Goal: Find specific page/section: Find specific page/section

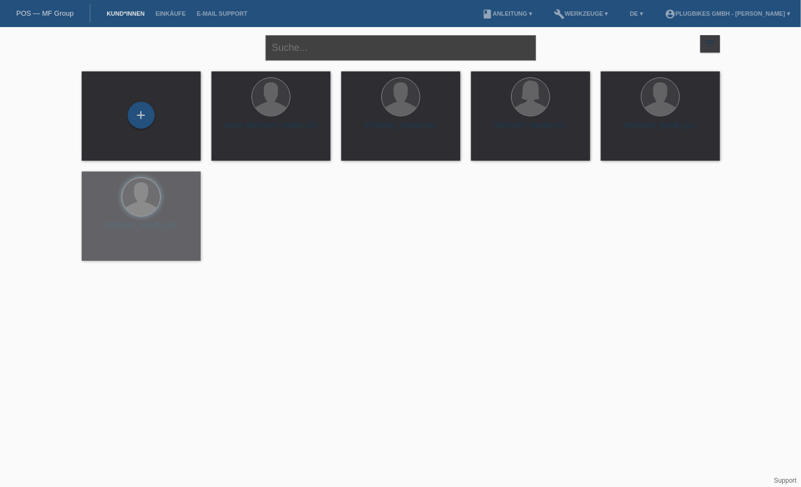
click at [304, 54] on input "text" at bounding box center [401, 47] width 271 height 25
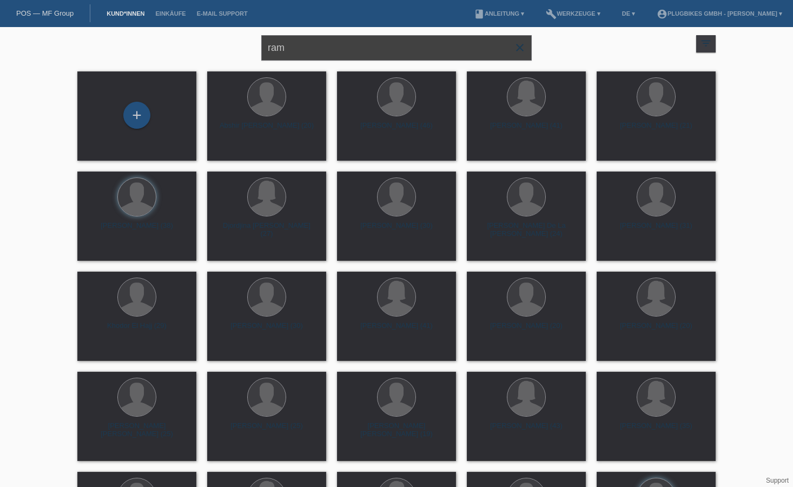
type input "ram"
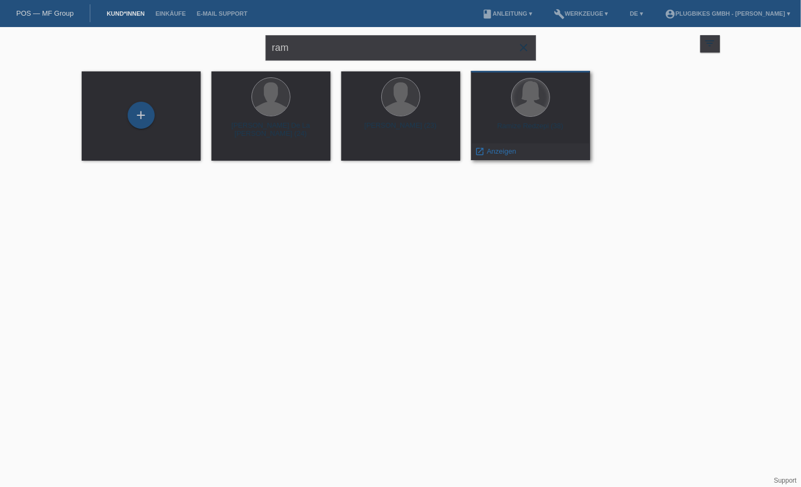
click at [530, 85] on div at bounding box center [531, 97] width 38 height 38
click at [544, 104] on div at bounding box center [531, 97] width 38 height 38
click at [496, 148] on span "Anzeigen" at bounding box center [501, 151] width 29 height 8
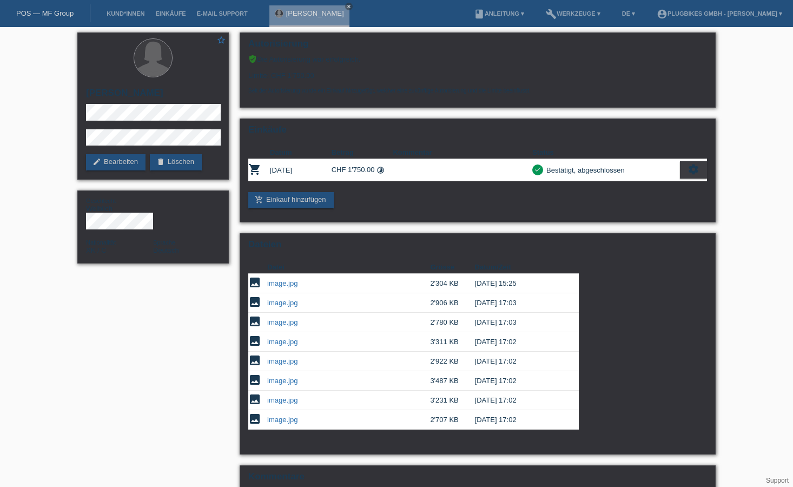
click at [177, 292] on div "star_border [PERSON_NAME] edit Bearbeiten delete Löschen Geschlecht Weiblich Na…" at bounding box center [396, 300] width 649 height 546
